Goal: Find specific page/section: Find specific page/section

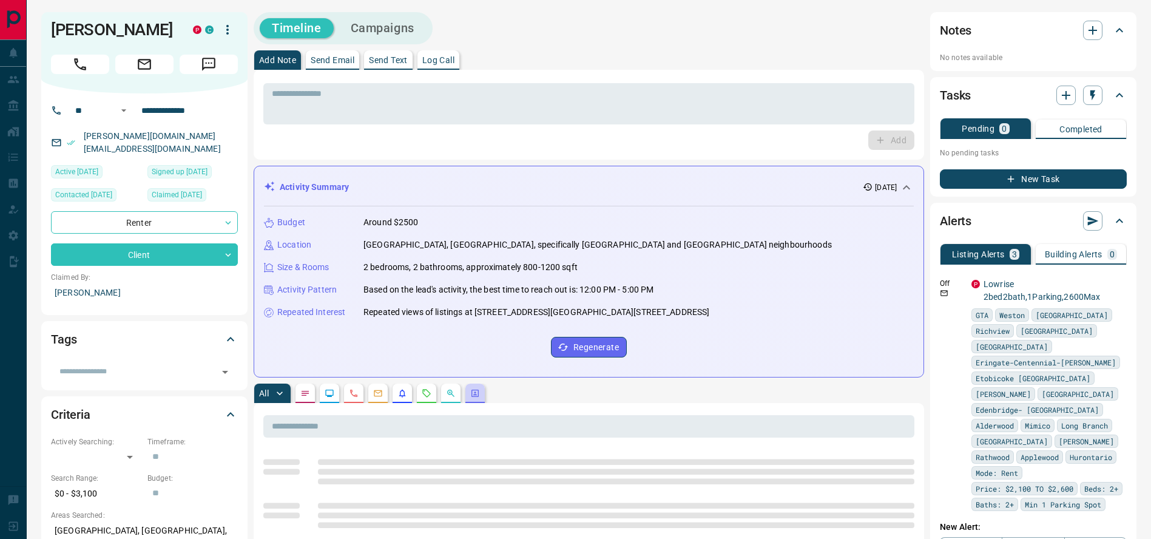
click at [480, 390] on button "button" at bounding box center [474, 392] width 19 height 19
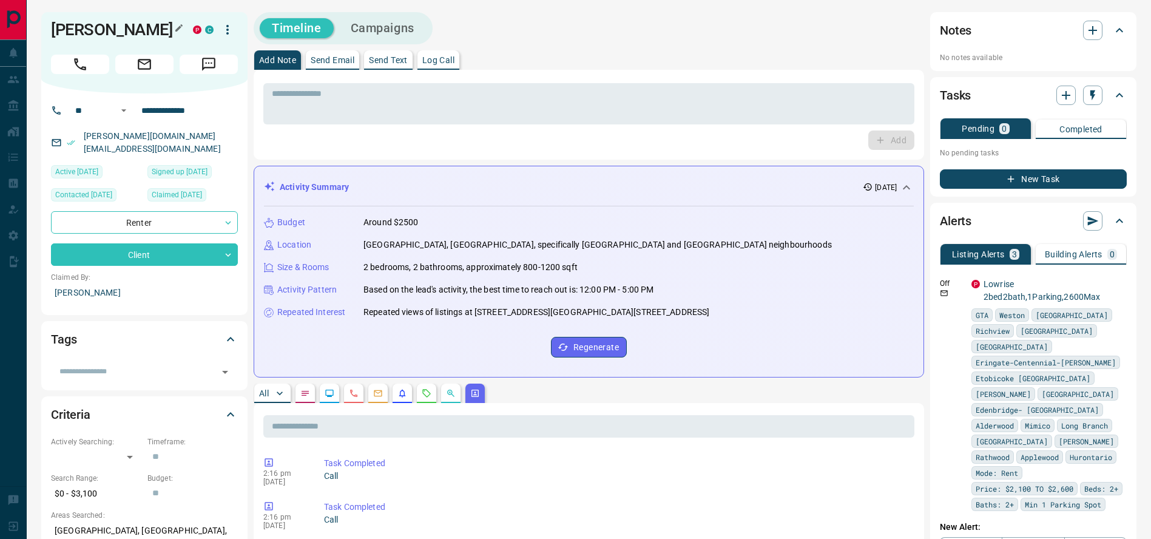
drag, startPoint x: 170, startPoint y: 29, endPoint x: 55, endPoint y: 35, distance: 115.4
click at [55, 35] on h1 "[PERSON_NAME]" at bounding box center [113, 29] width 124 height 19
copy h1 "[PERSON_NAME]"
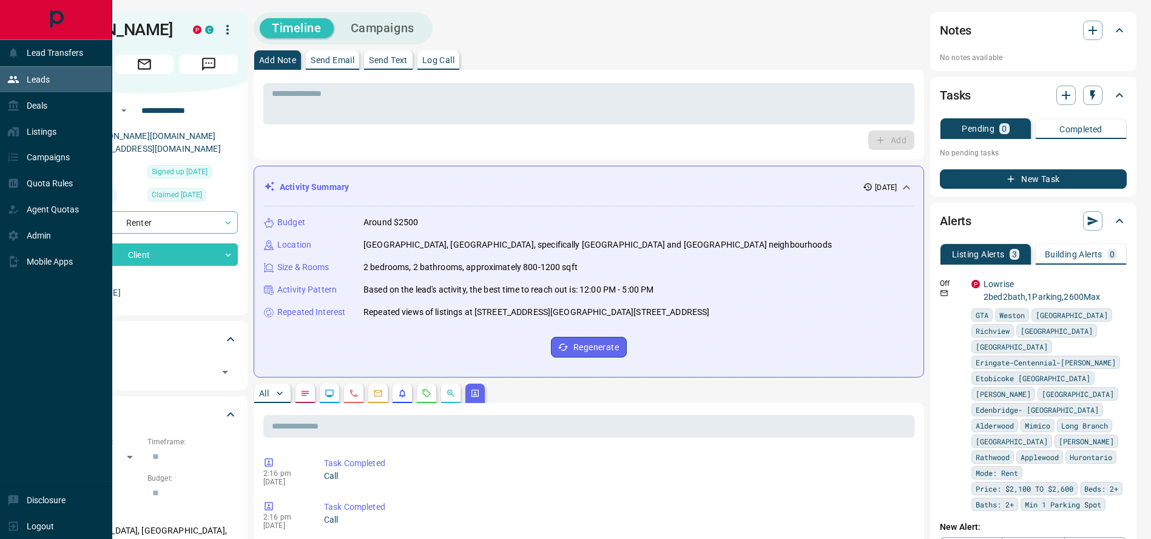
click at [23, 81] on div "Leads" at bounding box center [28, 80] width 42 height 20
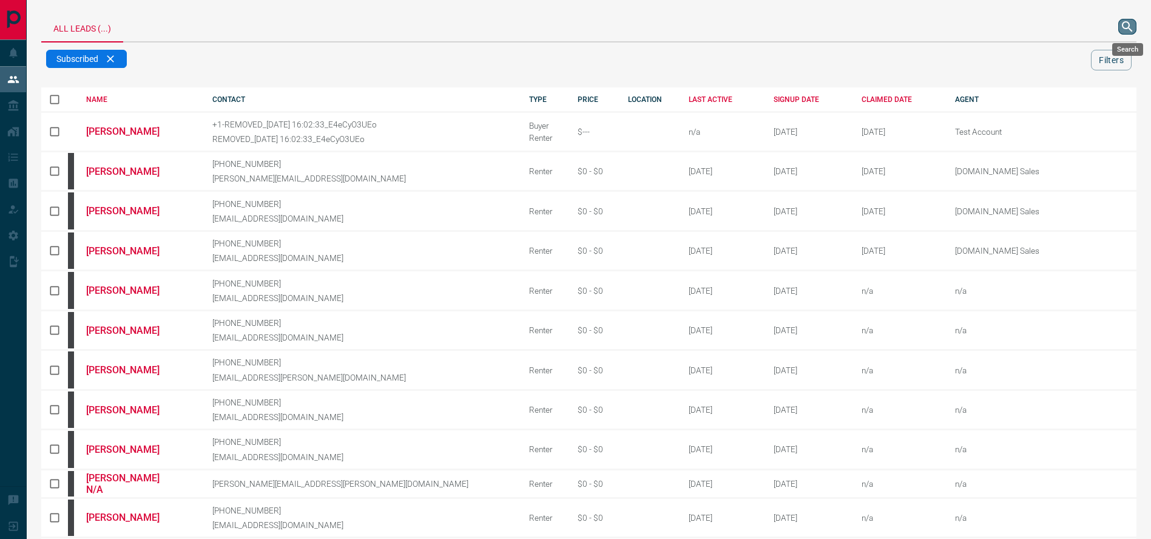
click at [1133, 29] on icon "search button" at bounding box center [1127, 26] width 15 height 15
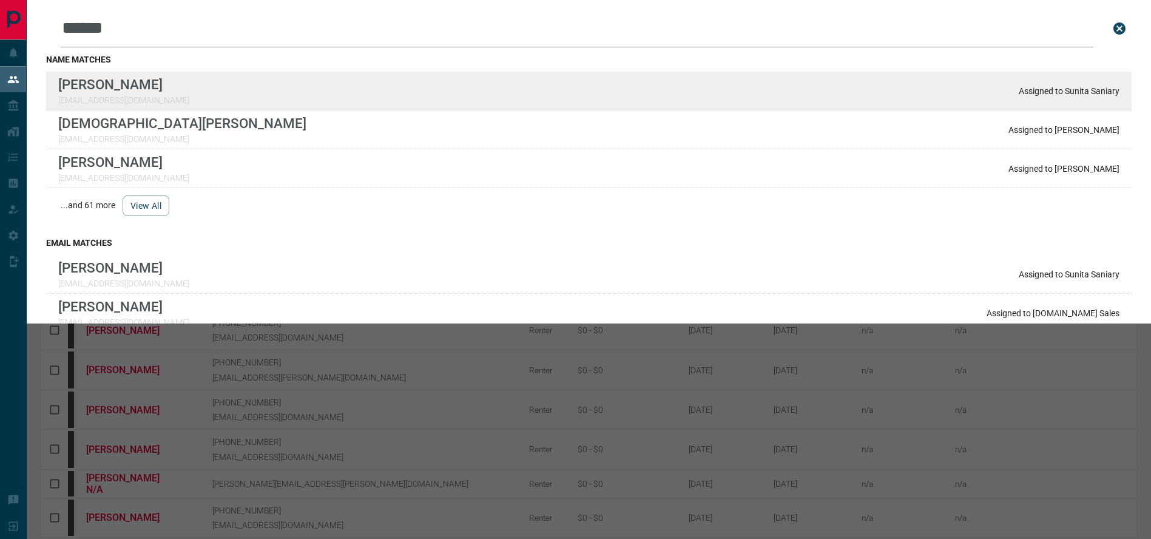
type input "******"
click at [0, 0] on div "Lead Transfers Leads Deals Listings Campaigns Quota Rules Agent Quotas Admin Mo…" at bounding box center [575, 468] width 1151 height 937
